Goal: Task Accomplishment & Management: Manage account settings

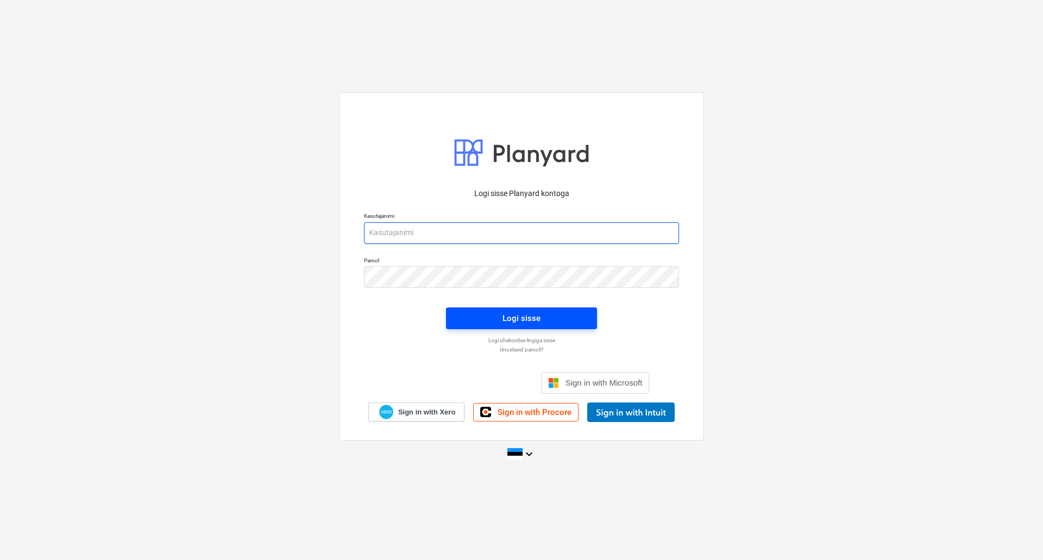
type input "[EMAIL_ADDRESS][DOMAIN_NAME]"
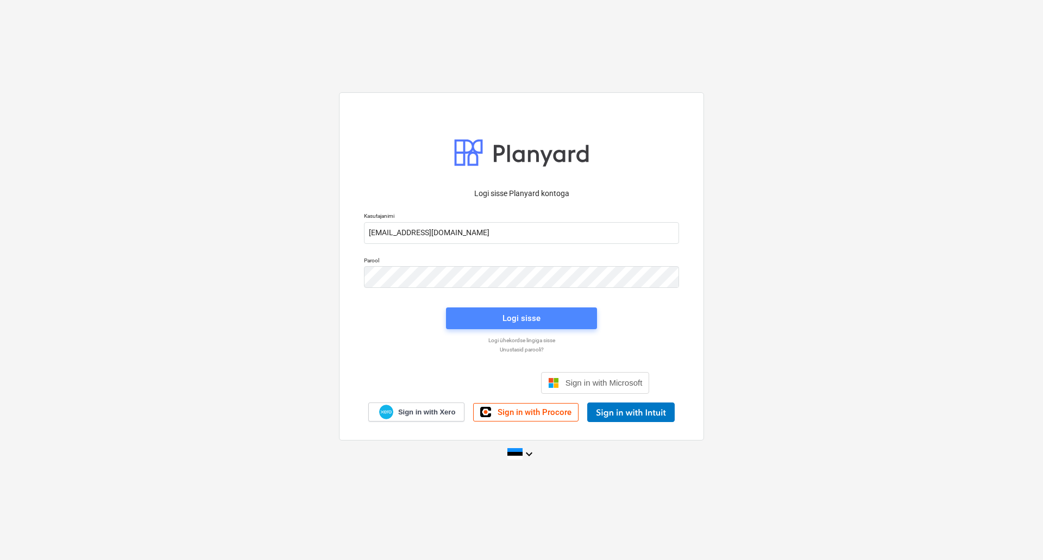
click at [484, 317] on span "Logi sisse" at bounding box center [521, 318] width 125 height 14
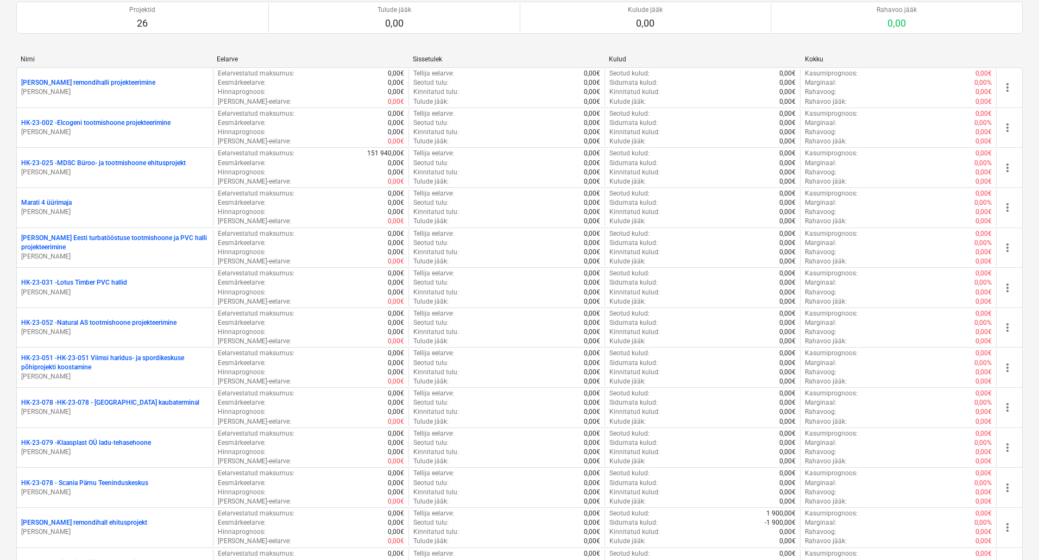
scroll to position [743, 0]
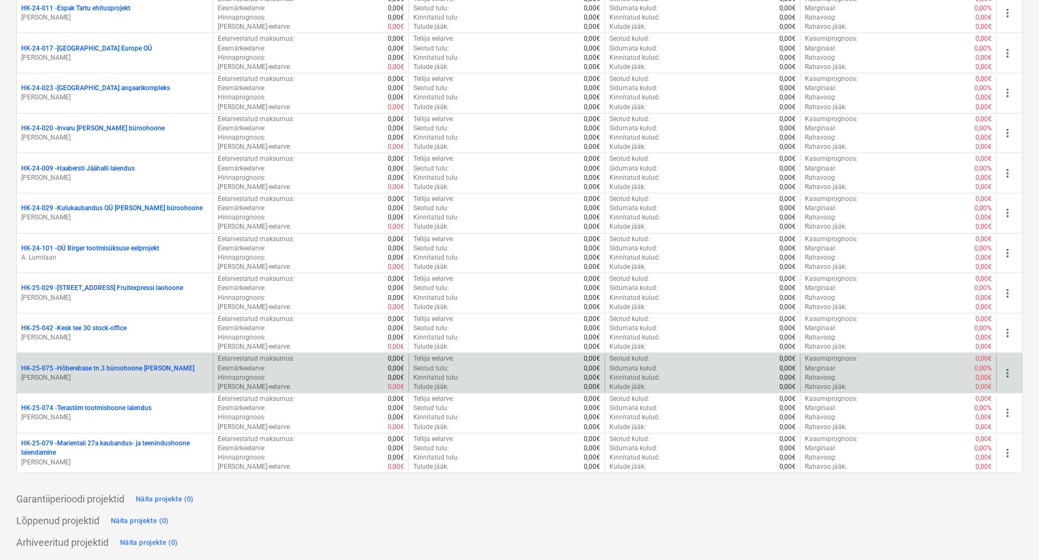
click at [101, 373] on p "[PERSON_NAME]" at bounding box center [114, 377] width 187 height 9
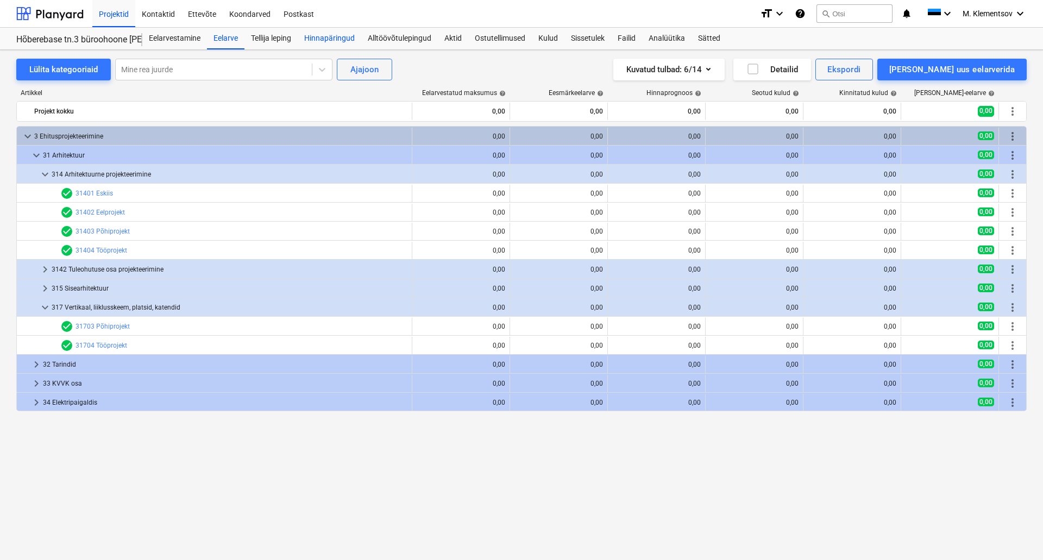
click at [340, 28] on div "Hinnapäringud" at bounding box center [330, 39] width 64 height 22
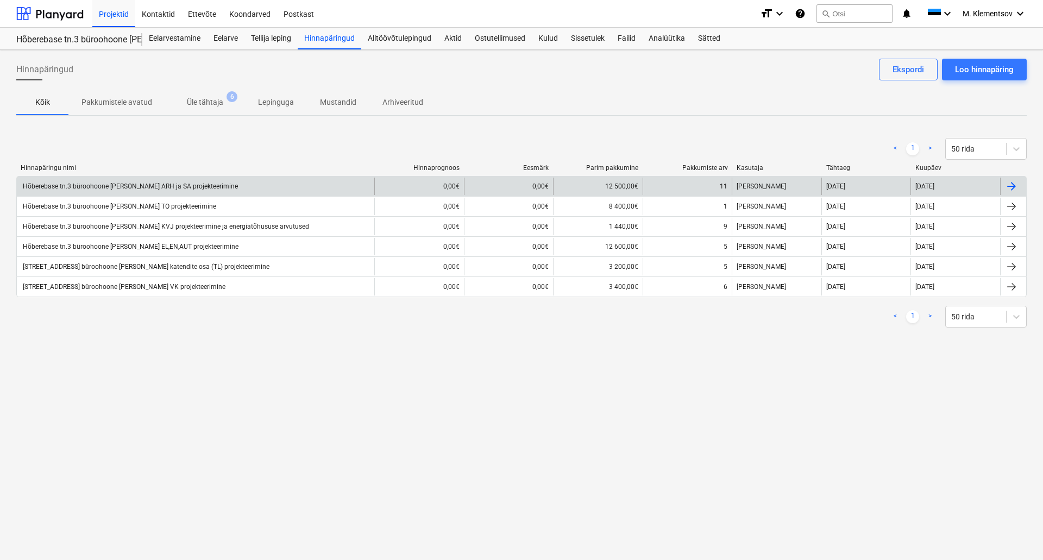
click at [178, 183] on div "Hõberebase tn.3 büroohoone [PERSON_NAME] ARH ja SA projekteerimine" at bounding box center [129, 187] width 217 height 8
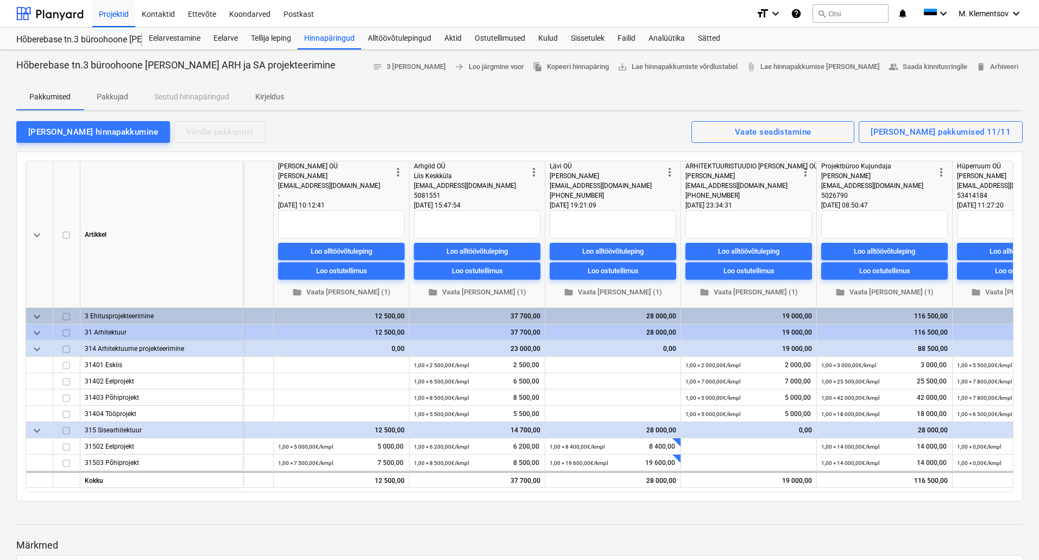
scroll to position [0, 172]
